Goal: Task Accomplishment & Management: Use online tool/utility

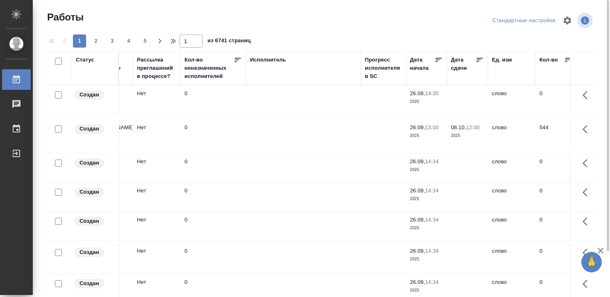
scroll to position [0, 425]
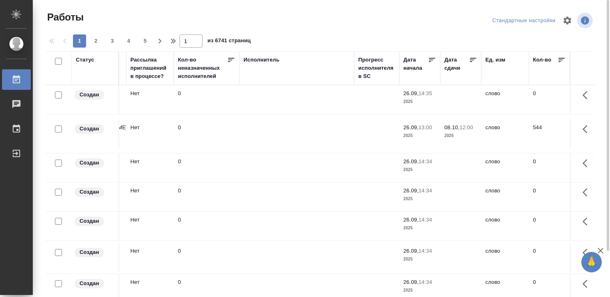
click at [266, 58] on div "Исполнитель" at bounding box center [262, 60] width 36 height 8
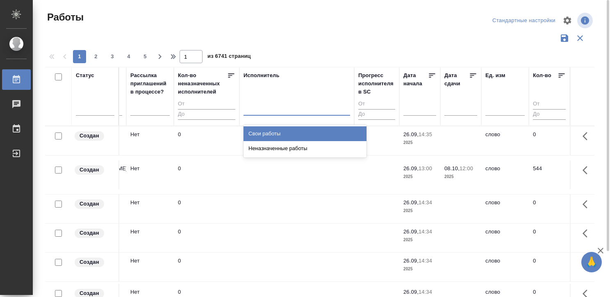
click at [264, 108] on div at bounding box center [297, 107] width 107 height 12
click at [264, 130] on div "Свои работы" at bounding box center [305, 133] width 123 height 15
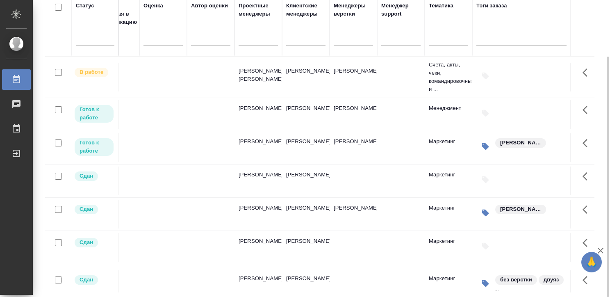
scroll to position [0, 987]
click at [415, 74] on td at bounding box center [399, 77] width 48 height 29
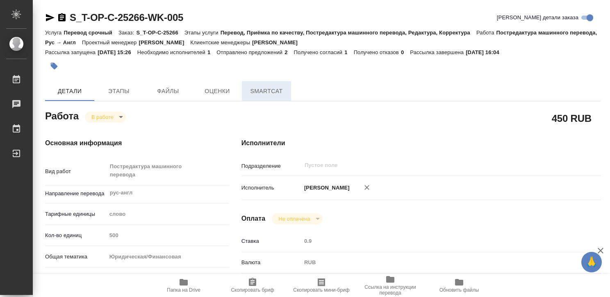
type textarea "x"
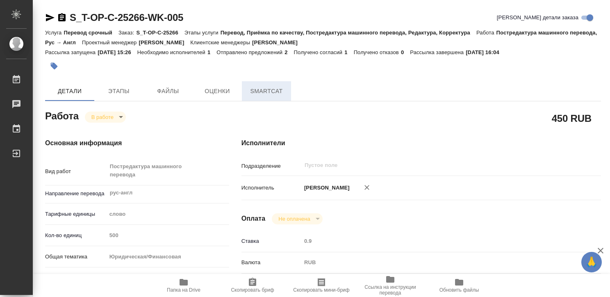
type textarea "x"
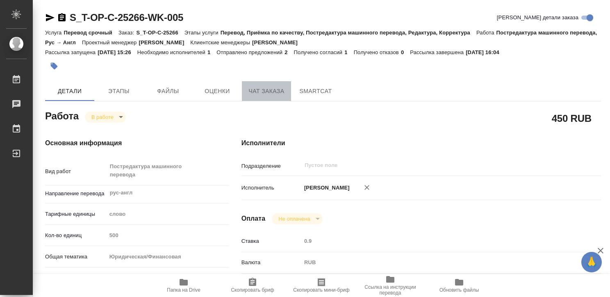
click at [274, 91] on span "Чат заказа" at bounding box center [266, 91] width 39 height 10
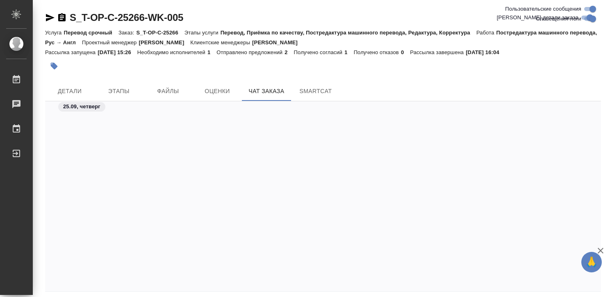
scroll to position [3154, 0]
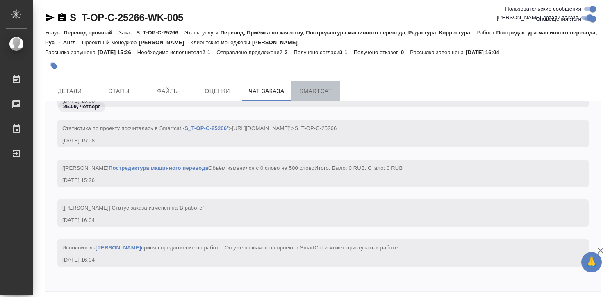
click at [309, 88] on span "SmartCat" at bounding box center [315, 91] width 39 height 10
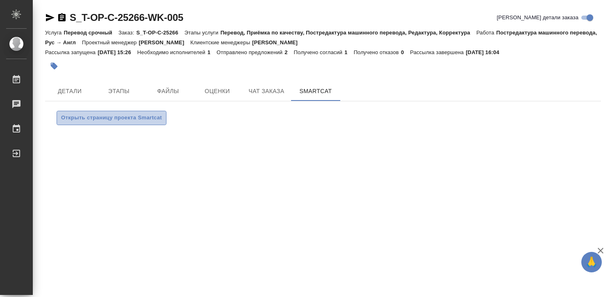
click at [158, 115] on span "Открыть страницу проекта Smartcat" at bounding box center [111, 117] width 101 height 9
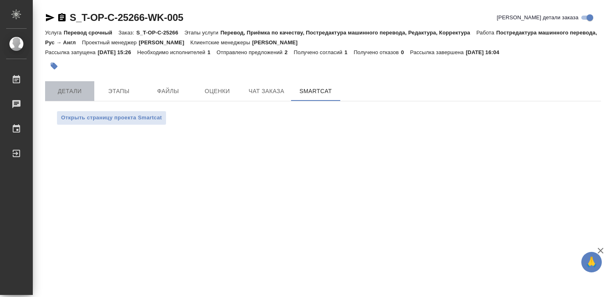
click at [74, 85] on button "Детали" at bounding box center [69, 91] width 49 height 20
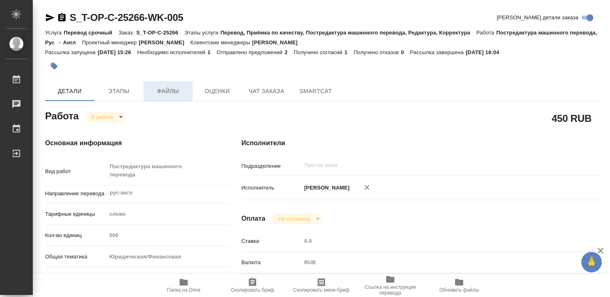
type textarea "x"
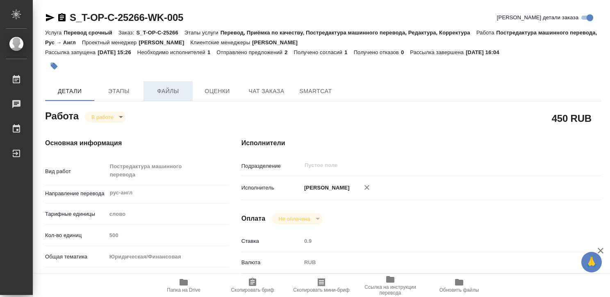
type textarea "x"
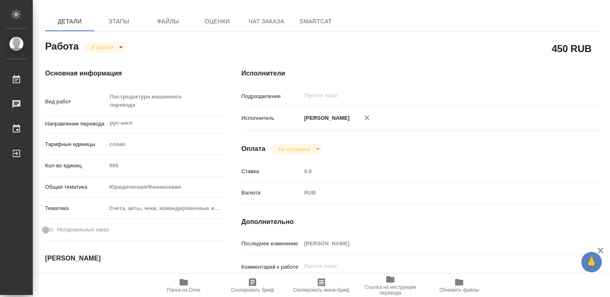
type textarea "x"
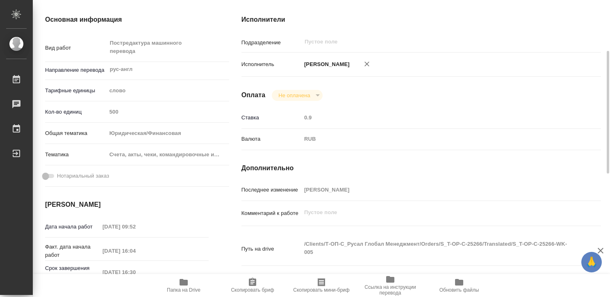
scroll to position [77, 0]
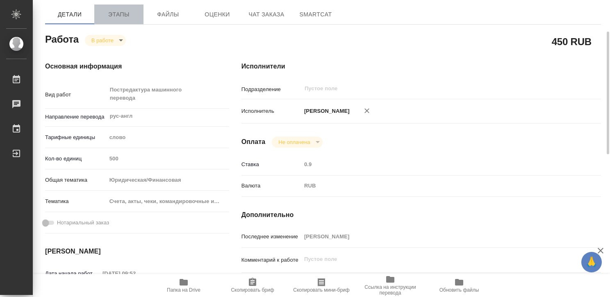
click at [117, 9] on span "Этапы" at bounding box center [118, 14] width 39 height 10
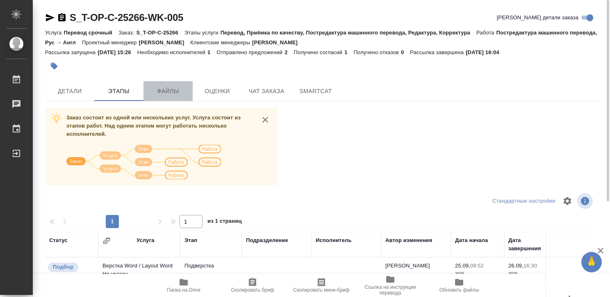
click at [174, 89] on span "Файлы" at bounding box center [167, 91] width 39 height 10
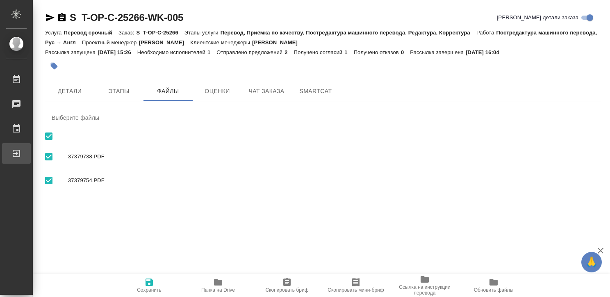
click at [16, 154] on div "Выйти" at bounding box center [6, 153] width 21 height 12
